Goal: Transaction & Acquisition: Purchase product/service

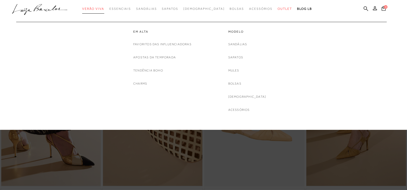
click at [104, 8] on span "Verão Viva" at bounding box center [93, 9] width 22 height 4
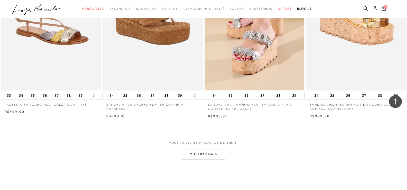
scroll to position [1027, 0]
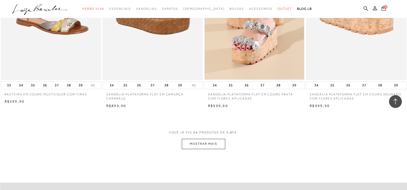
click at [207, 143] on button "MOSTRAR MAIS" at bounding box center [203, 144] width 43 height 10
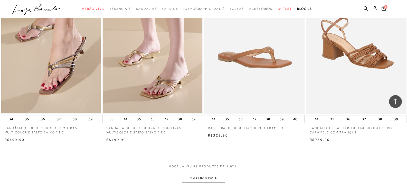
scroll to position [2183, 0]
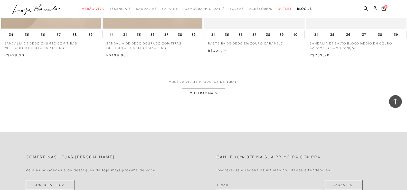
click at [208, 92] on button "MOSTRAR MAIS" at bounding box center [203, 93] width 43 height 10
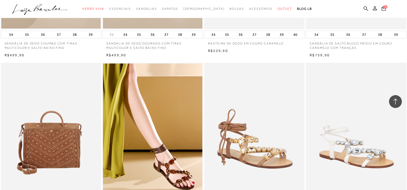
click at [206, 93] on ul at bounding box center [254, 137] width 99 height 149
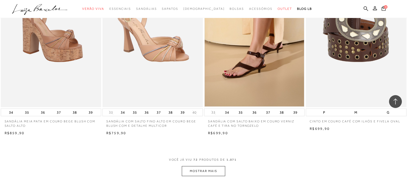
scroll to position [3210, 0]
click at [209, 170] on button "MOSTRAR MAIS" at bounding box center [203, 171] width 43 height 10
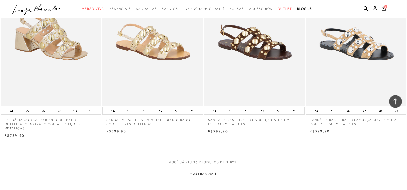
scroll to position [4339, 0]
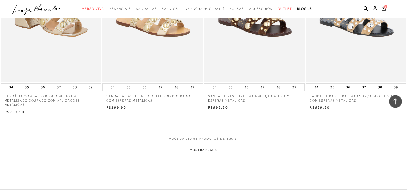
click at [214, 154] on button "MOSTRAR MAIS" at bounding box center [203, 150] width 43 height 10
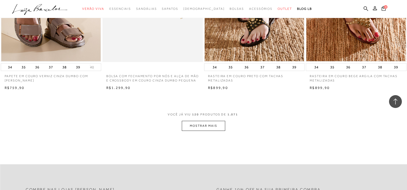
scroll to position [5469, 0]
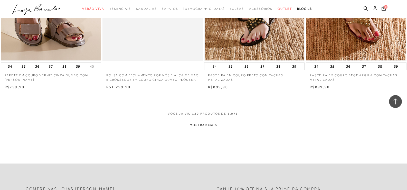
click at [202, 130] on button "MOSTRAR MAIS" at bounding box center [203, 125] width 43 height 10
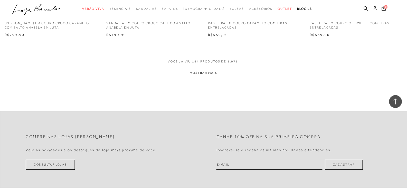
scroll to position [6650, 0]
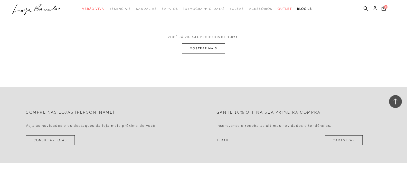
click at [211, 53] on button "MOSTRAR MAIS" at bounding box center [203, 48] width 43 height 10
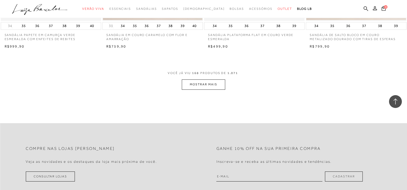
scroll to position [7729, 0]
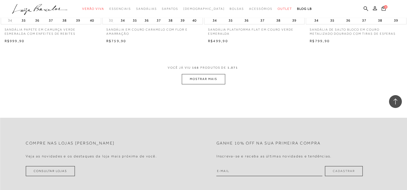
click at [216, 84] on button "MOSTRAR MAIS" at bounding box center [203, 79] width 43 height 10
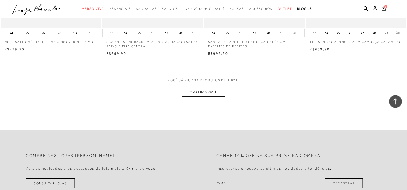
scroll to position [8833, 0]
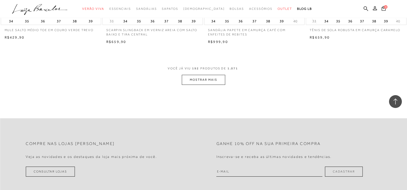
click at [209, 85] on button "MOSTRAR MAIS" at bounding box center [203, 80] width 43 height 10
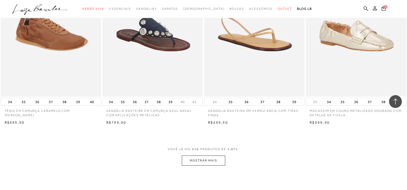
scroll to position [9860, 0]
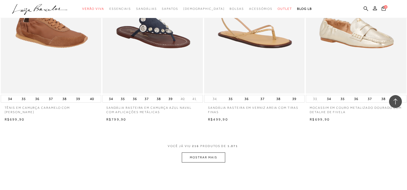
click at [201, 162] on button "MOSTRAR MAIS" at bounding box center [203, 157] width 43 height 10
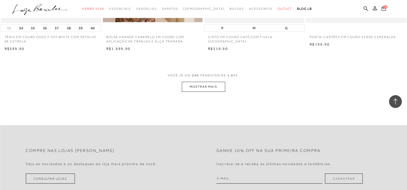
scroll to position [11041, 0]
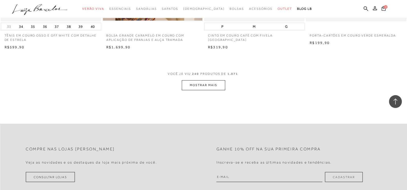
click at [212, 90] on button "MOSTRAR MAIS" at bounding box center [203, 85] width 43 height 10
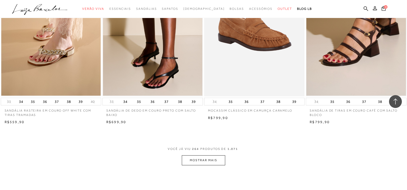
scroll to position [12094, 0]
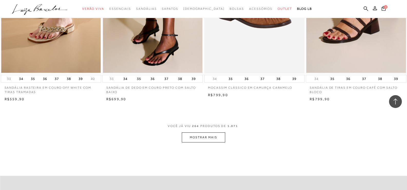
click at [200, 142] on button "MOSTRAR MAIS" at bounding box center [203, 137] width 43 height 10
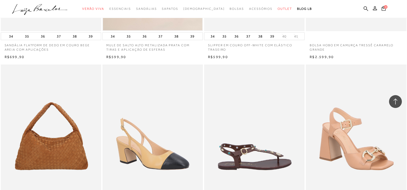
scroll to position [12505, 0]
